Goal: Transaction & Acquisition: Purchase product/service

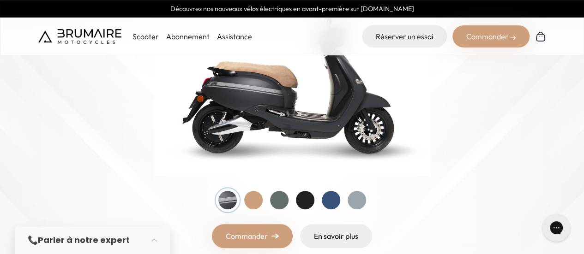
scroll to position [185, 0]
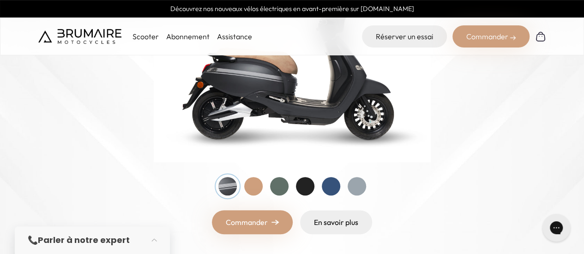
click at [340, 188] on div at bounding box center [292, 186] width 148 height 18
click at [355, 186] on div at bounding box center [356, 186] width 18 height 18
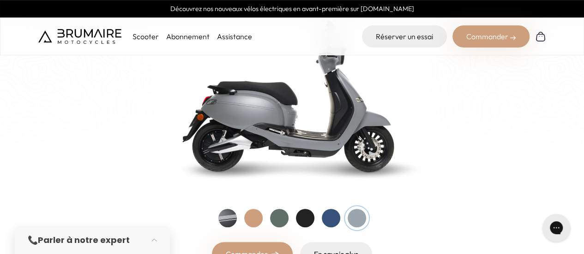
scroll to position [138, 0]
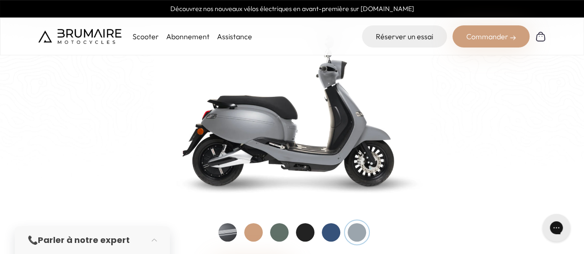
click at [334, 228] on div at bounding box center [331, 232] width 18 height 18
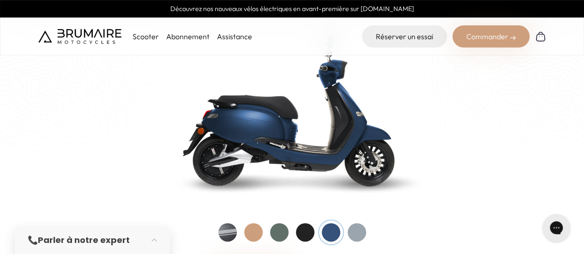
click at [314, 231] on div at bounding box center [292, 232] width 148 height 18
click at [301, 234] on div at bounding box center [305, 232] width 18 height 18
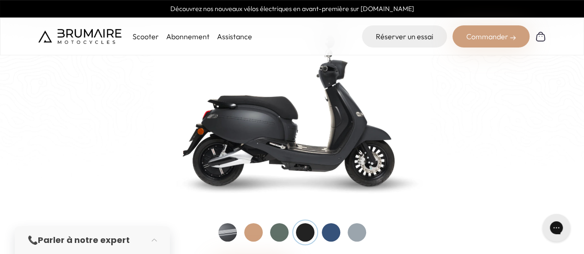
click at [280, 232] on div at bounding box center [279, 232] width 18 height 18
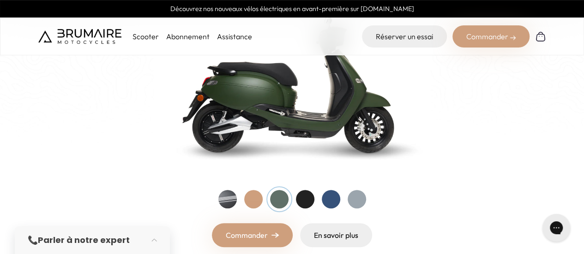
scroll to position [185, 0]
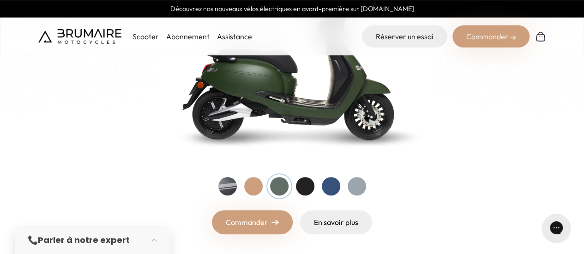
click at [247, 187] on div at bounding box center [253, 186] width 18 height 18
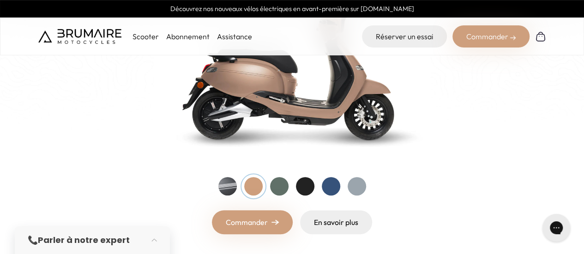
click at [221, 188] on div at bounding box center [227, 186] width 18 height 18
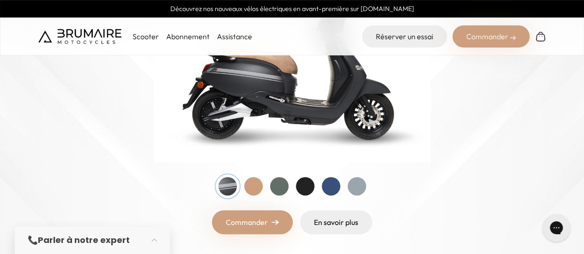
click at [280, 191] on div at bounding box center [279, 186] width 18 height 18
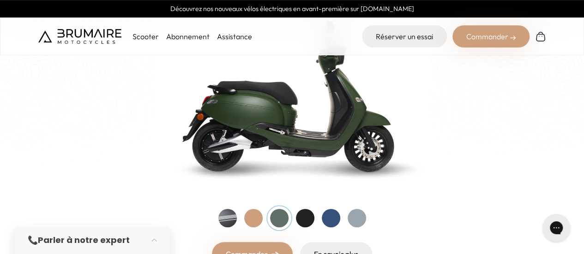
scroll to position [138, 0]
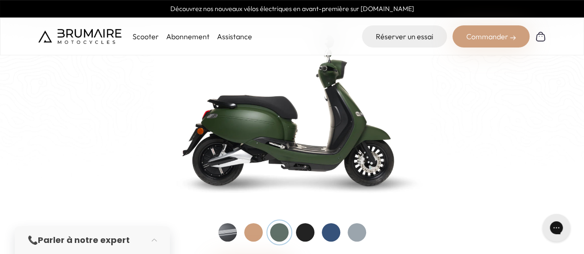
click at [232, 226] on div at bounding box center [227, 232] width 18 height 18
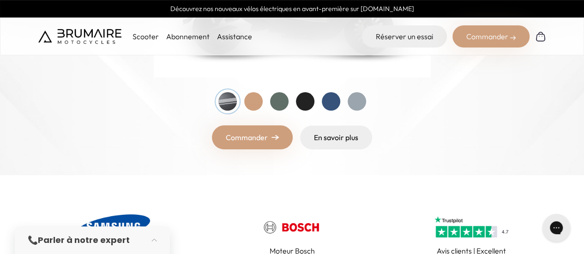
scroll to position [323, 0]
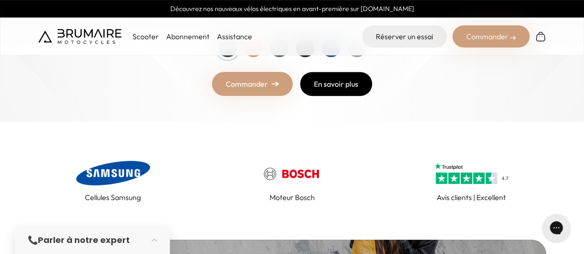
click at [341, 84] on link "En savoir plus" at bounding box center [336, 84] width 72 height 24
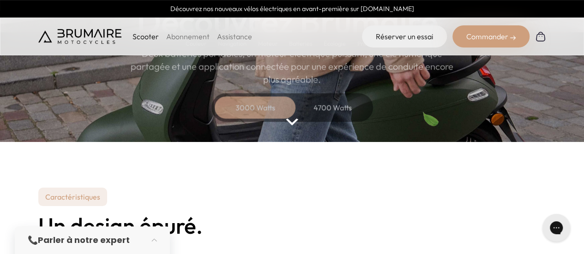
scroll to position [92, 0]
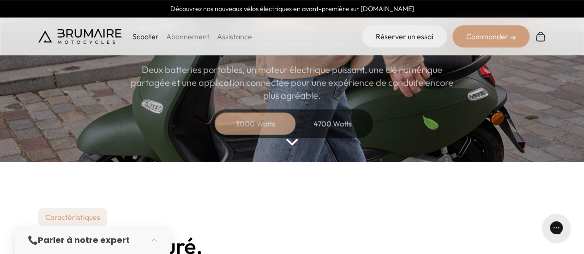
click at [334, 132] on div "4700 Watts" at bounding box center [333, 124] width 74 height 22
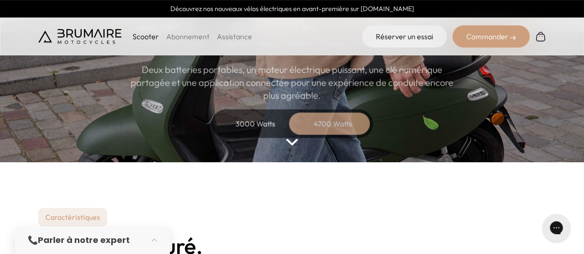
click at [268, 121] on div "3000 Watts" at bounding box center [255, 124] width 74 height 22
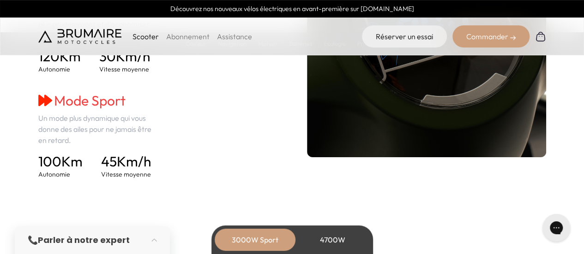
scroll to position [1384, 0]
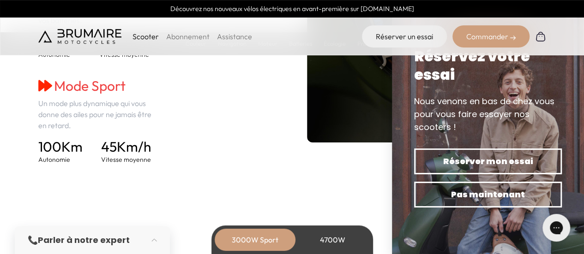
click at [325, 244] on div "4700W" at bounding box center [333, 240] width 74 height 22
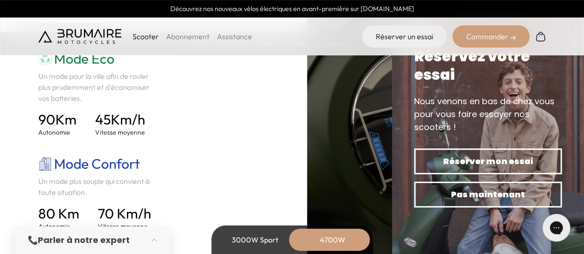
scroll to position [1292, 0]
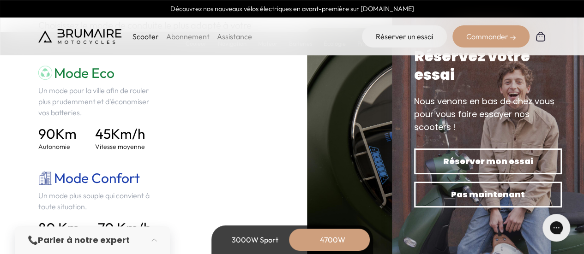
click at [264, 241] on div "3000W Sport" at bounding box center [255, 240] width 74 height 22
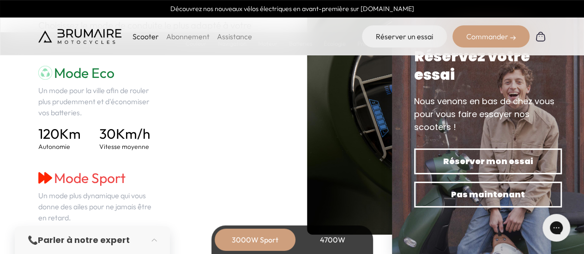
click at [322, 241] on div "4700W" at bounding box center [333, 240] width 74 height 22
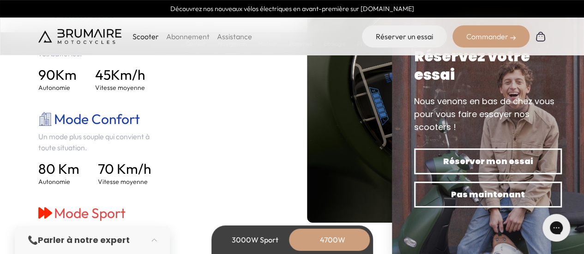
scroll to position [1384, 0]
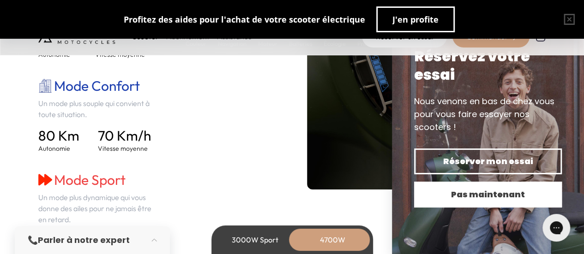
click at [494, 201] on button "Pas maintenant" at bounding box center [488, 195] width 148 height 26
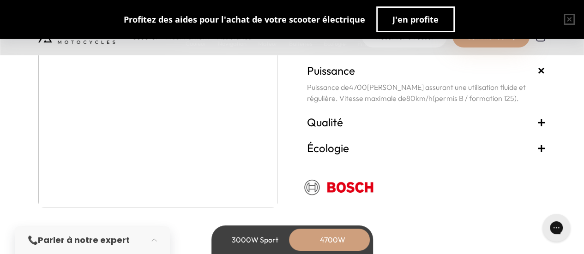
scroll to position [1753, 0]
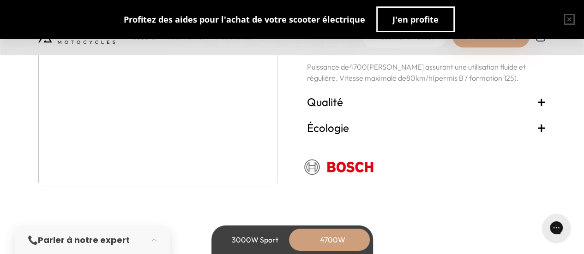
click at [538, 128] on span "+" at bounding box center [540, 127] width 9 height 15
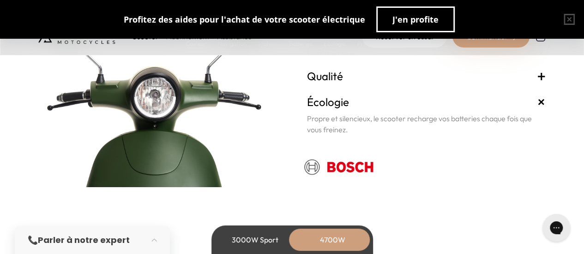
click at [538, 73] on span "+" at bounding box center [540, 76] width 9 height 15
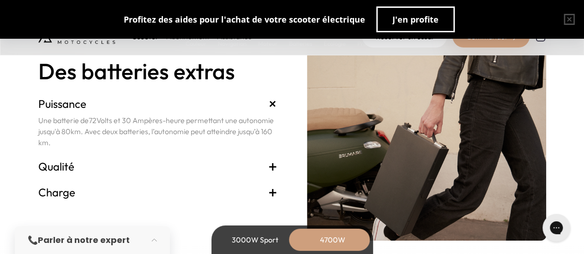
scroll to position [1983, 0]
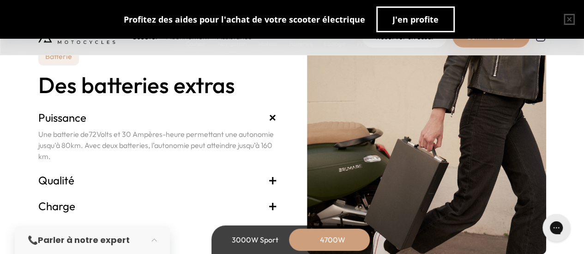
click at [266, 179] on h3 "Qualité +" at bounding box center [157, 180] width 239 height 15
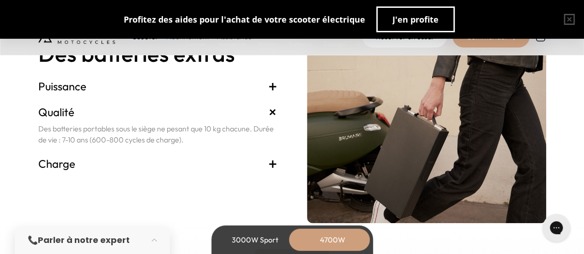
scroll to position [2030, 0]
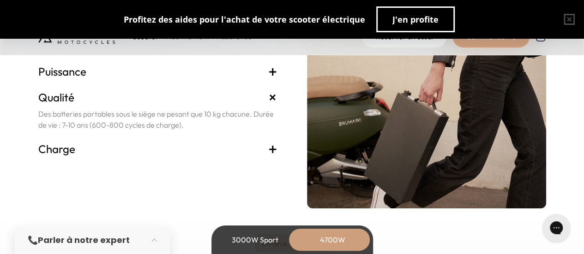
click at [268, 152] on span "+" at bounding box center [272, 149] width 9 height 15
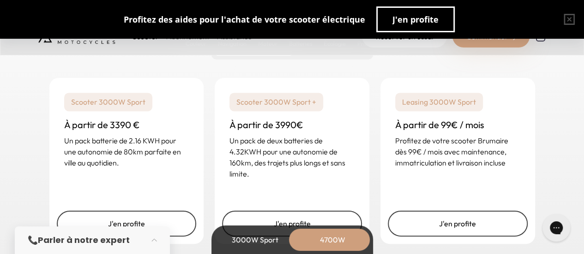
scroll to position [2352, 0]
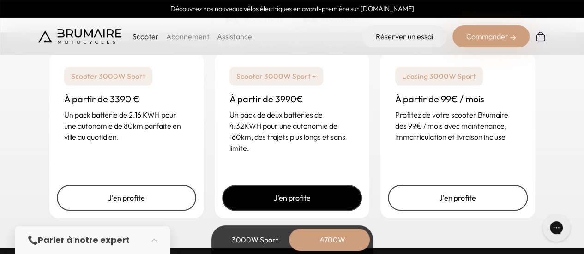
click at [318, 189] on link "J'en profite" at bounding box center [292, 198] width 140 height 26
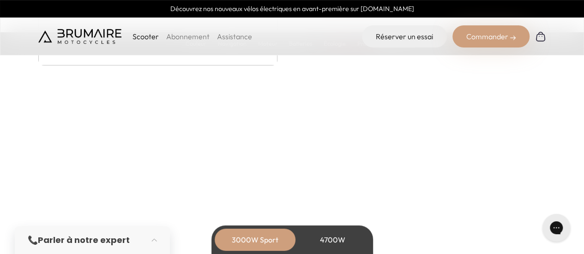
scroll to position [1799, 0]
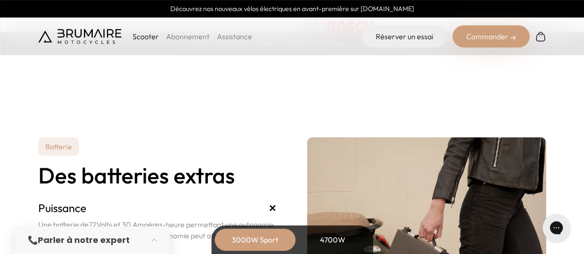
click at [464, 41] on div "Commander" at bounding box center [490, 36] width 77 height 22
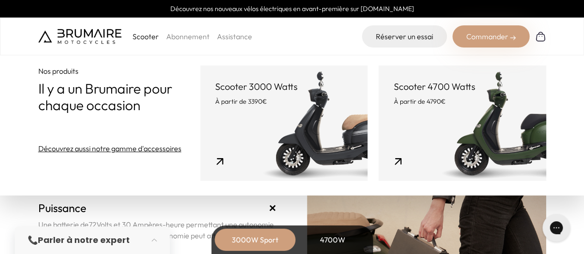
click at [306, 119] on link "Scooter 3000 Watts À partir de 3390€" at bounding box center [283, 123] width 167 height 115
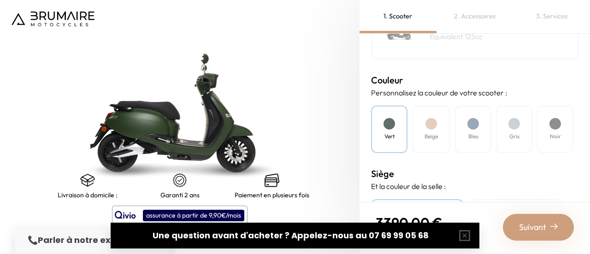
scroll to position [226, 0]
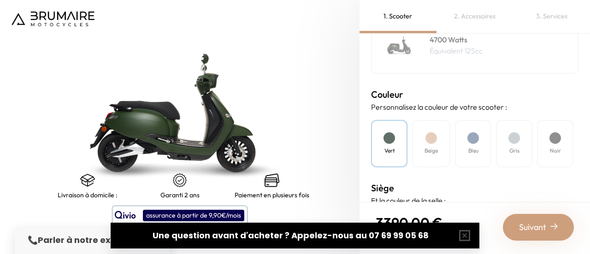
click at [546, 142] on div "Noir" at bounding box center [555, 144] width 36 height 48
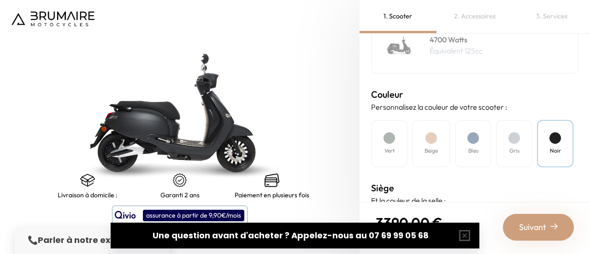
click at [520, 142] on div "Gris" at bounding box center [514, 144] width 36 height 48
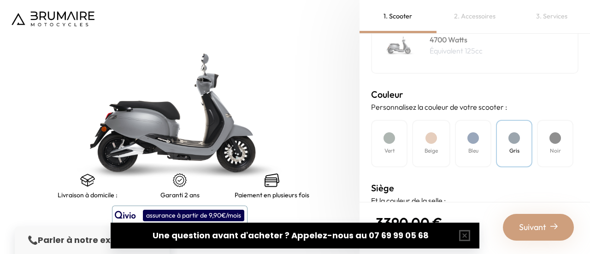
click at [473, 147] on h4 "Bleu" at bounding box center [474, 151] width 10 height 8
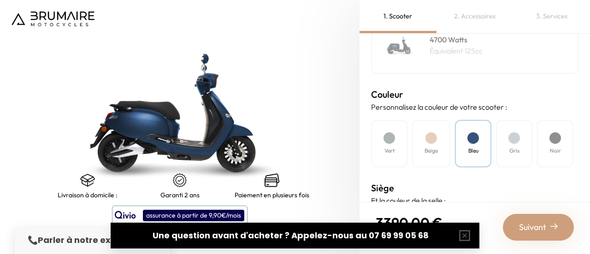
click at [435, 149] on h4 "Beige" at bounding box center [431, 151] width 13 height 8
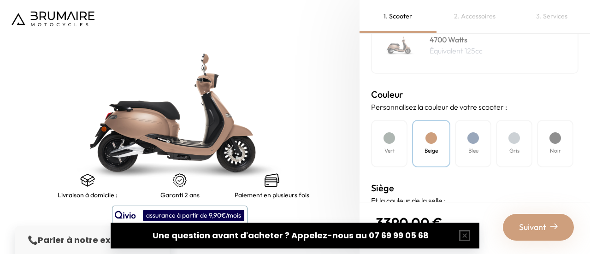
click at [393, 148] on h4 "Vert" at bounding box center [390, 151] width 10 height 8
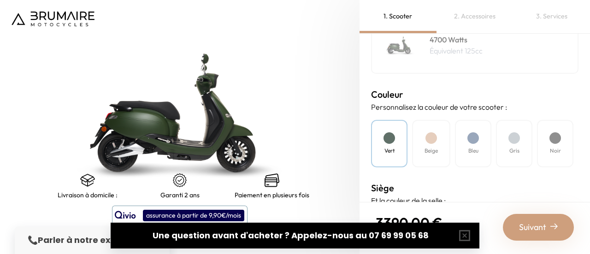
scroll to position [318, 0]
